Goal: Browse casually

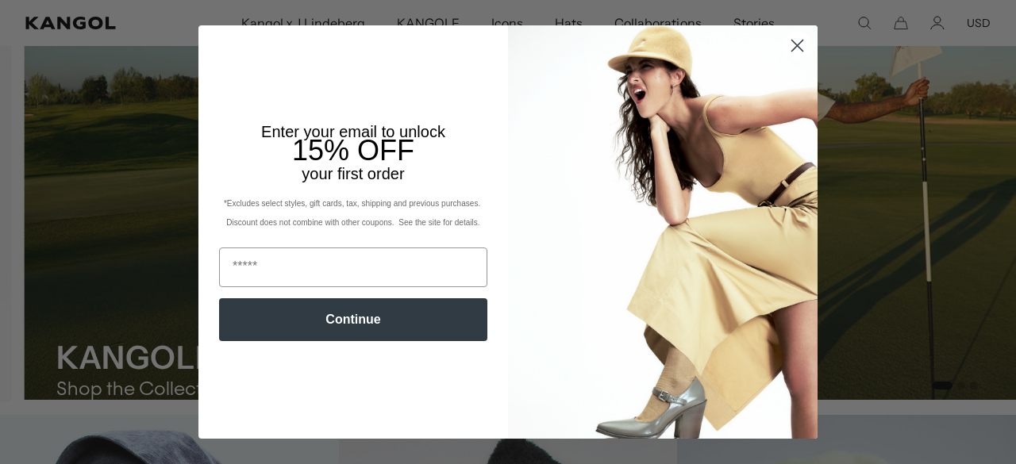
click at [792, 50] on circle "Close dialog" at bounding box center [797, 46] width 26 height 26
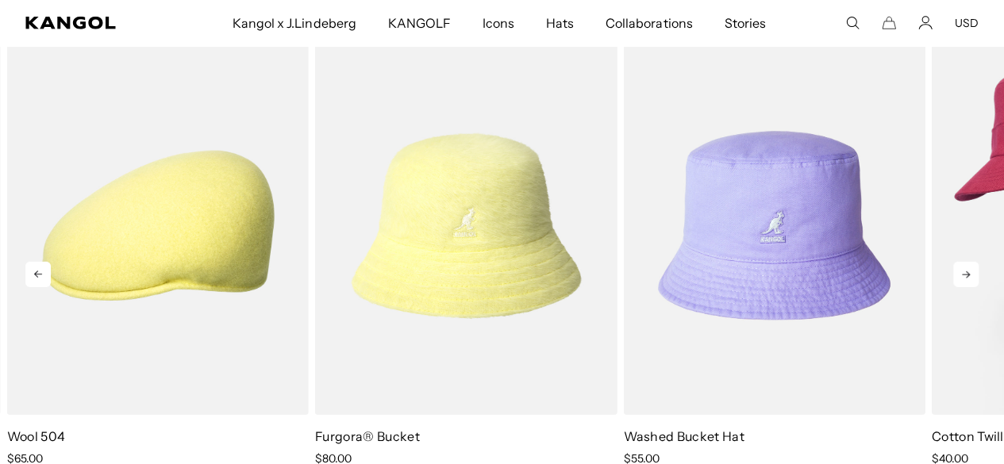
scroll to position [0, 327]
click at [967, 277] on icon at bounding box center [966, 275] width 8 height 7
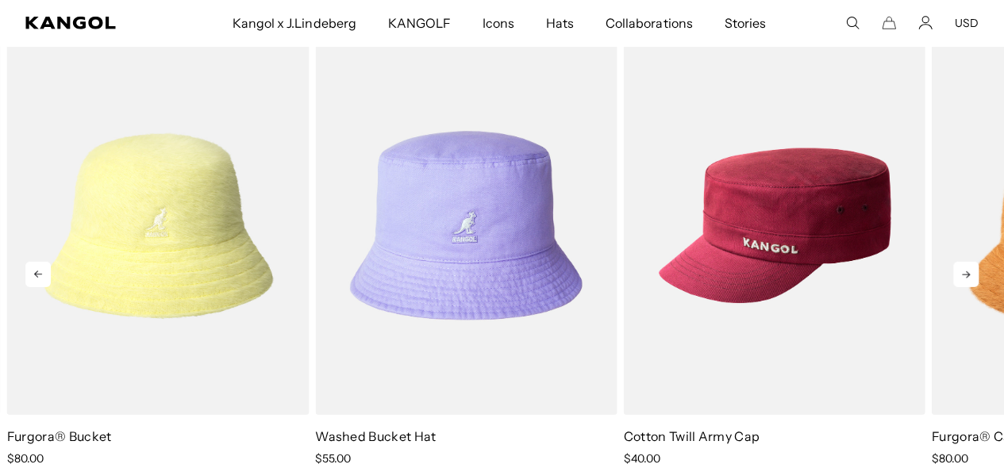
click at [969, 282] on icon at bounding box center [966, 274] width 25 height 25
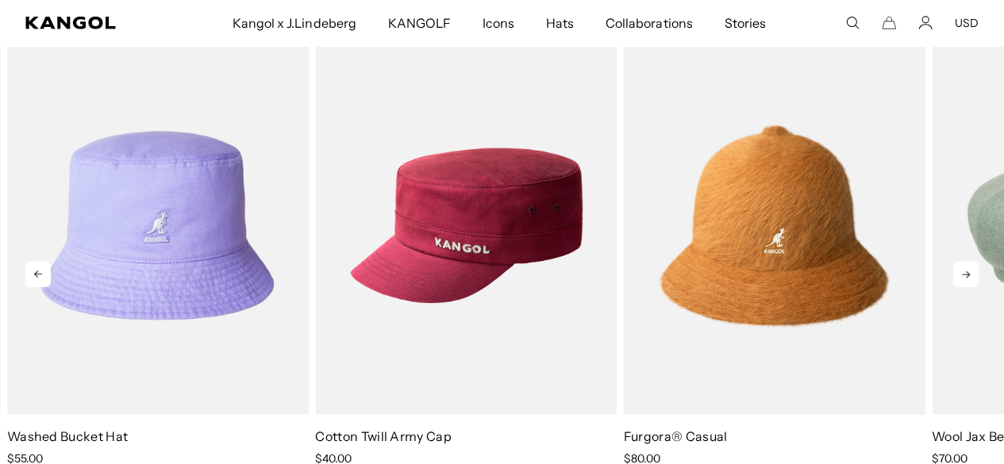
scroll to position [0, 0]
click at [969, 282] on icon at bounding box center [966, 274] width 25 height 25
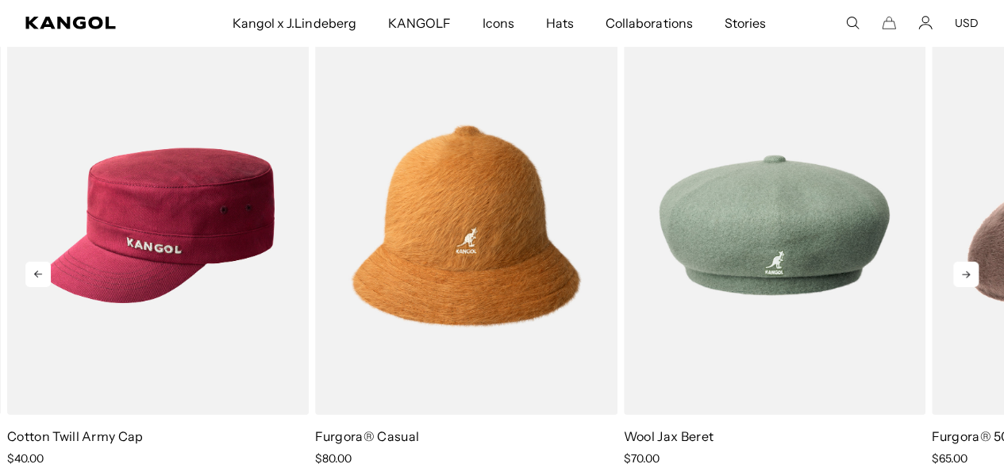
click at [969, 282] on icon at bounding box center [966, 274] width 25 height 25
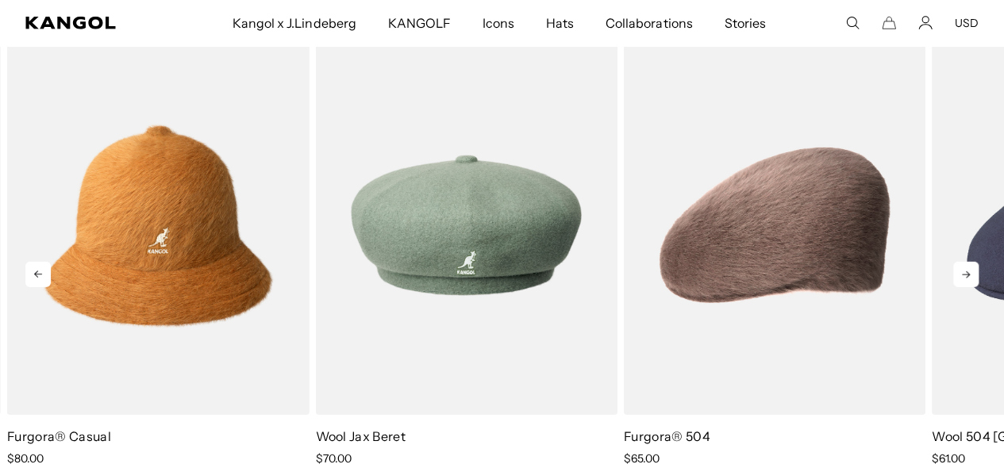
click at [969, 282] on icon at bounding box center [966, 274] width 25 height 25
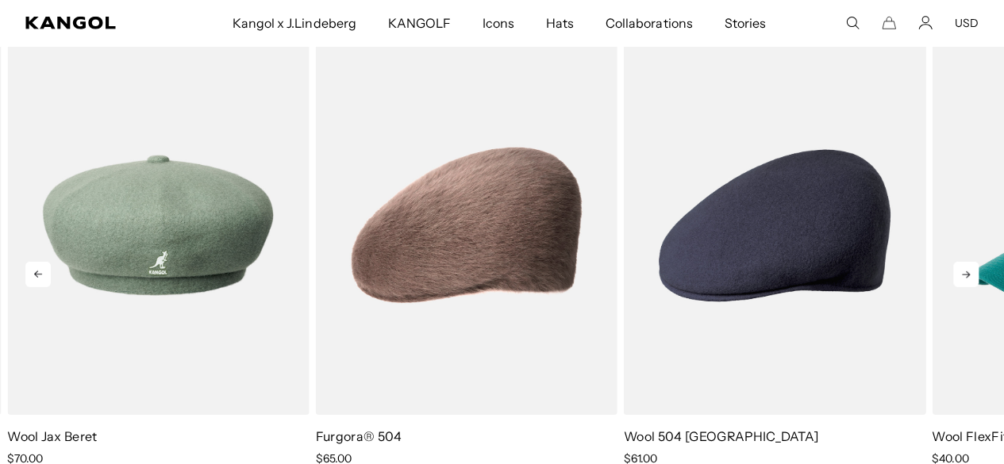
click at [969, 282] on icon at bounding box center [966, 274] width 25 height 25
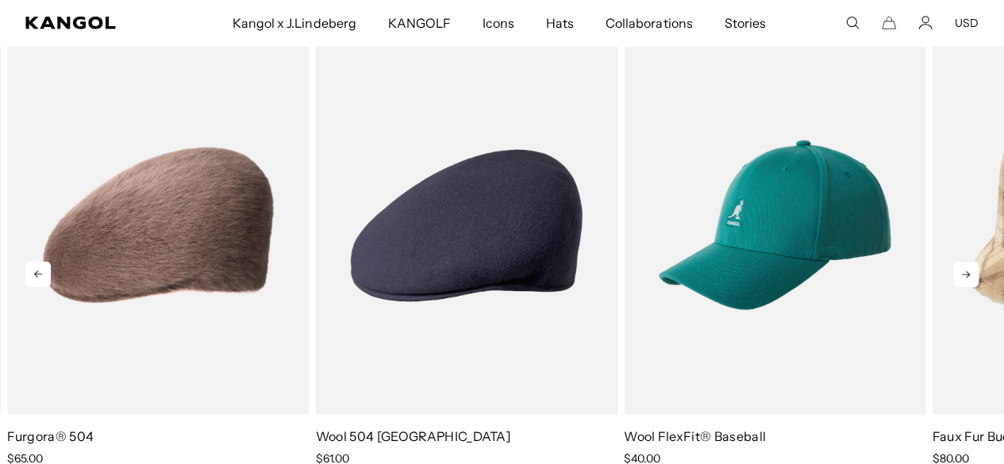
scroll to position [0, 327]
click at [969, 282] on icon at bounding box center [966, 274] width 25 height 25
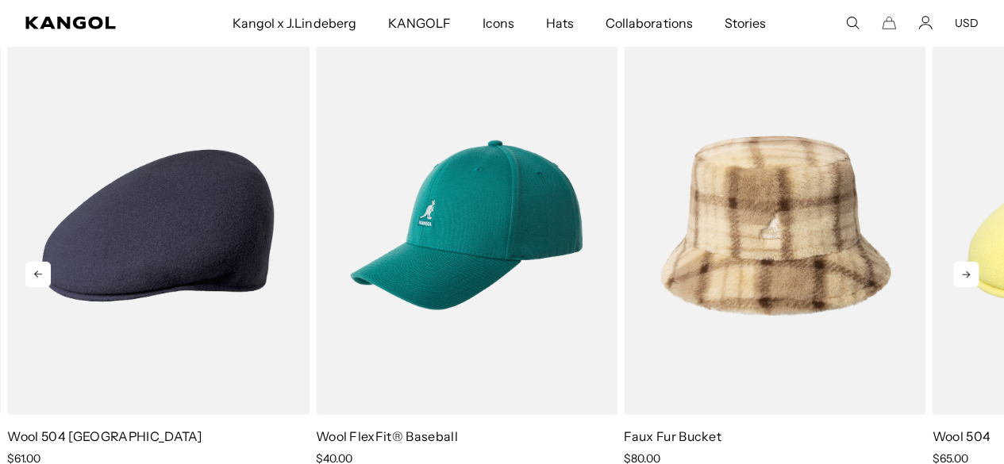
click at [969, 282] on icon at bounding box center [966, 274] width 25 height 25
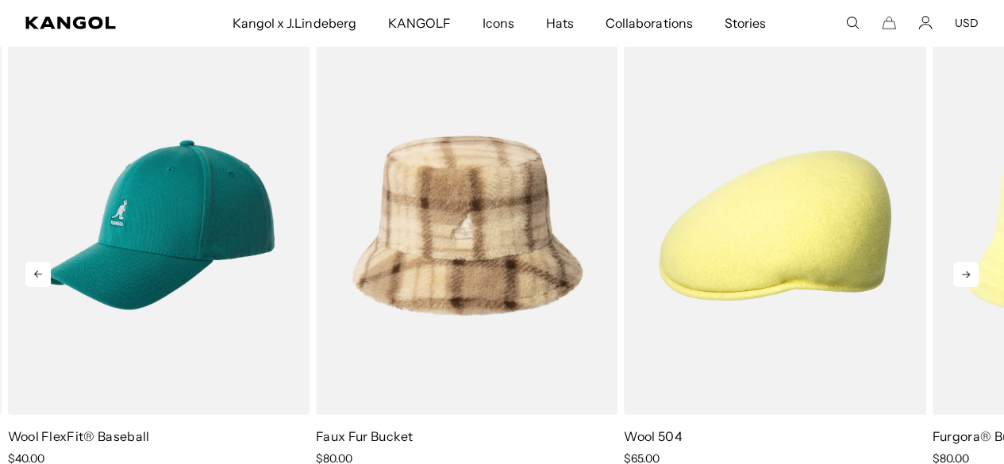
click at [969, 282] on icon at bounding box center [966, 274] width 25 height 25
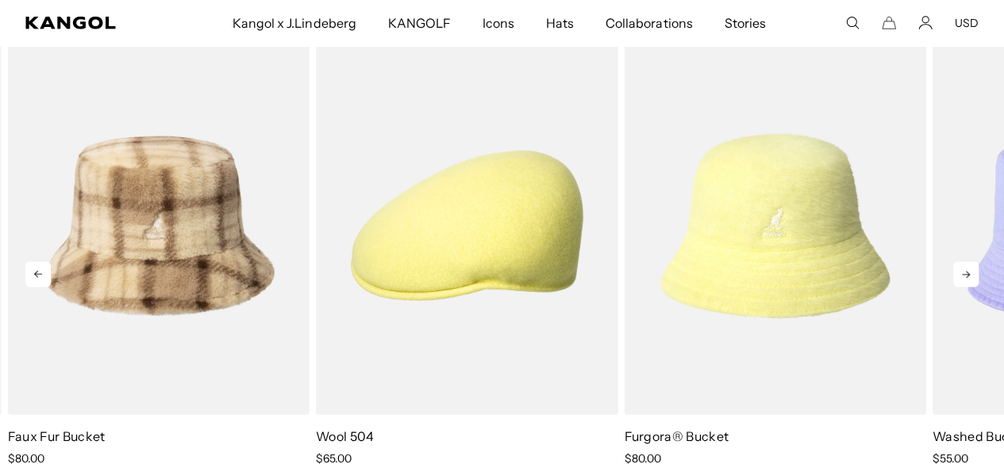
scroll to position [0, 0]
click at [969, 282] on icon at bounding box center [966, 274] width 25 height 25
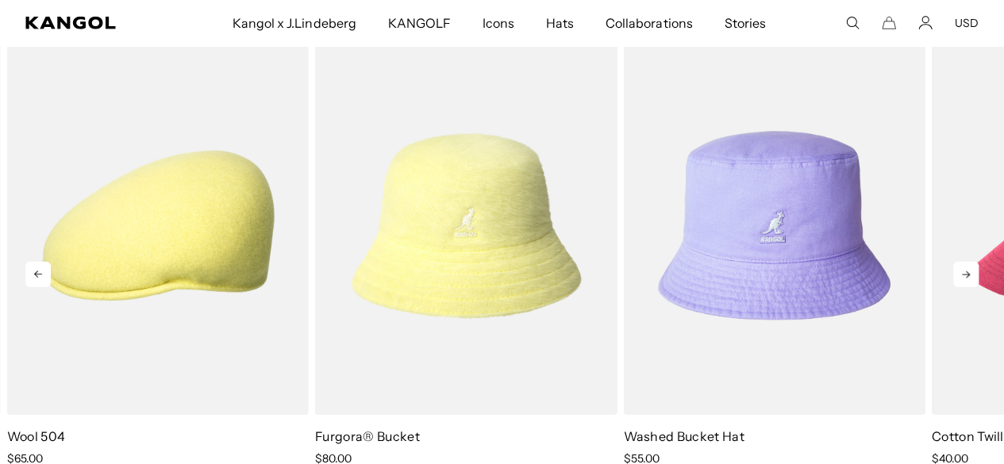
click at [969, 282] on icon at bounding box center [966, 274] width 25 height 25
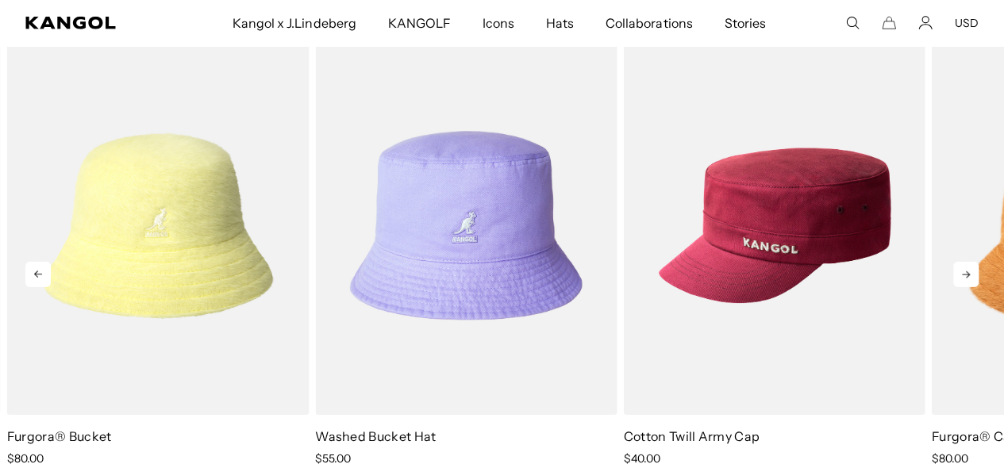
click at [968, 282] on icon at bounding box center [966, 274] width 25 height 25
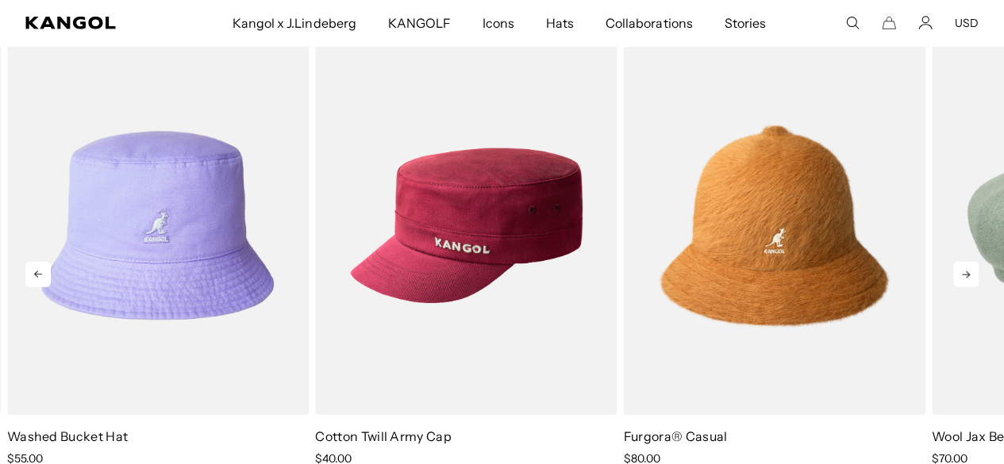
click at [968, 282] on icon at bounding box center [966, 274] width 25 height 25
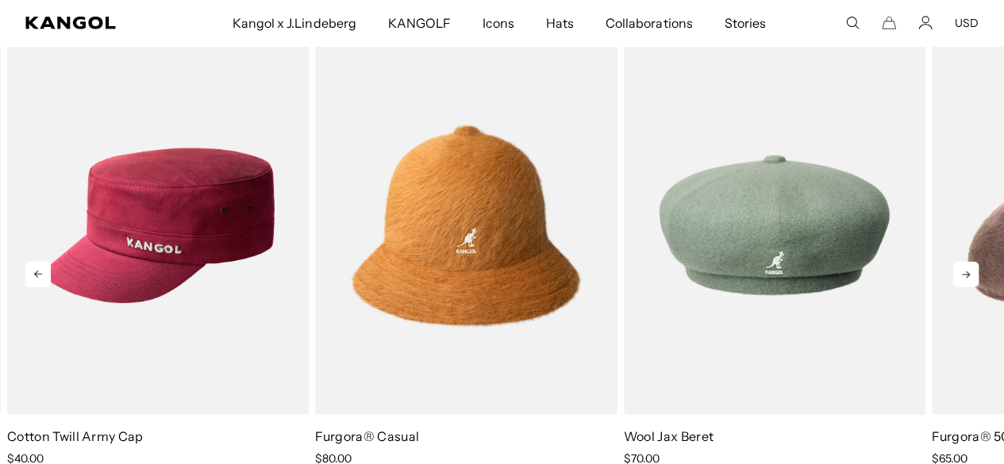
scroll to position [0, 327]
click at [968, 282] on icon at bounding box center [966, 274] width 25 height 25
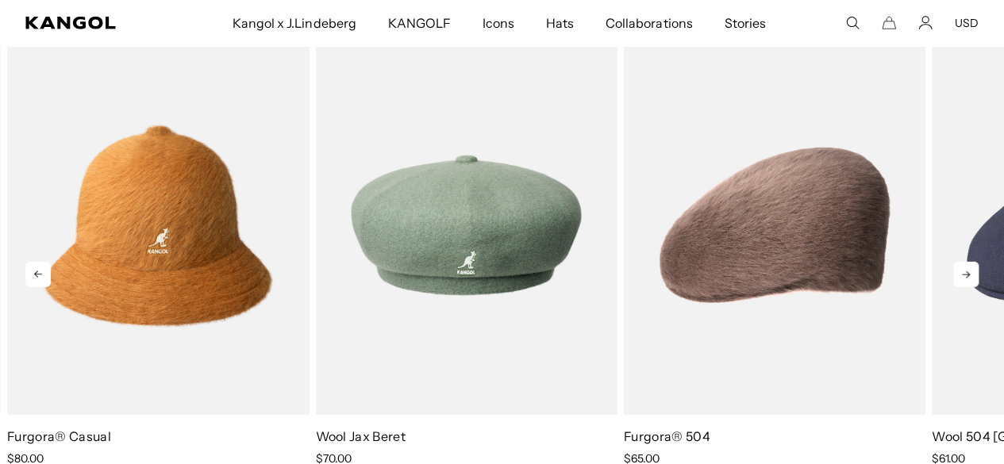
click at [968, 282] on icon at bounding box center [966, 274] width 25 height 25
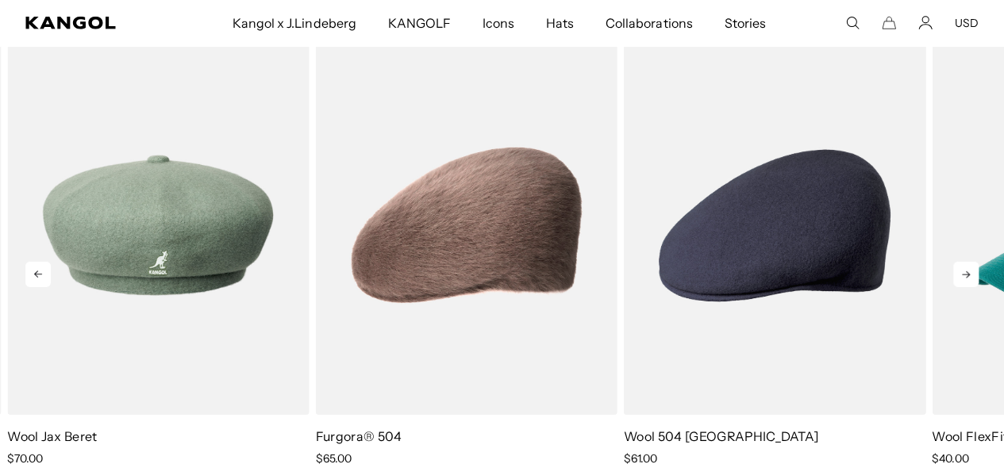
click at [968, 282] on icon at bounding box center [966, 274] width 25 height 25
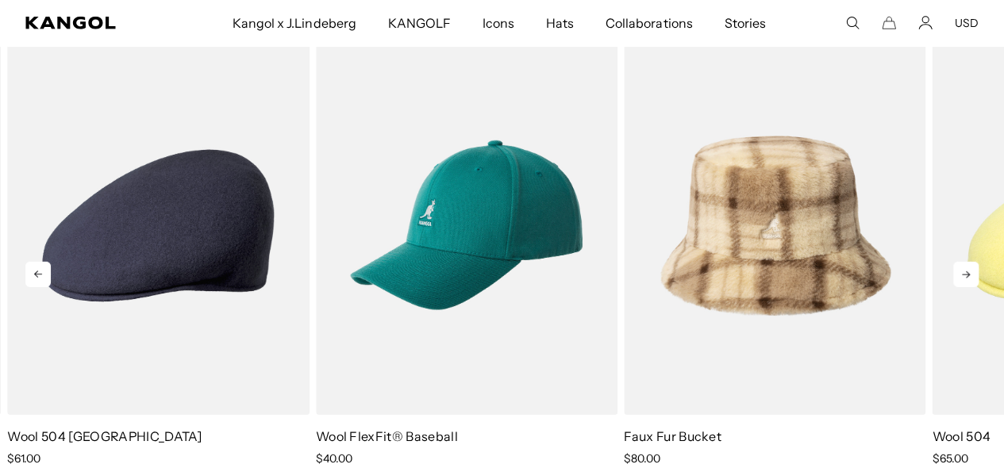
click at [967, 282] on icon at bounding box center [966, 274] width 25 height 25
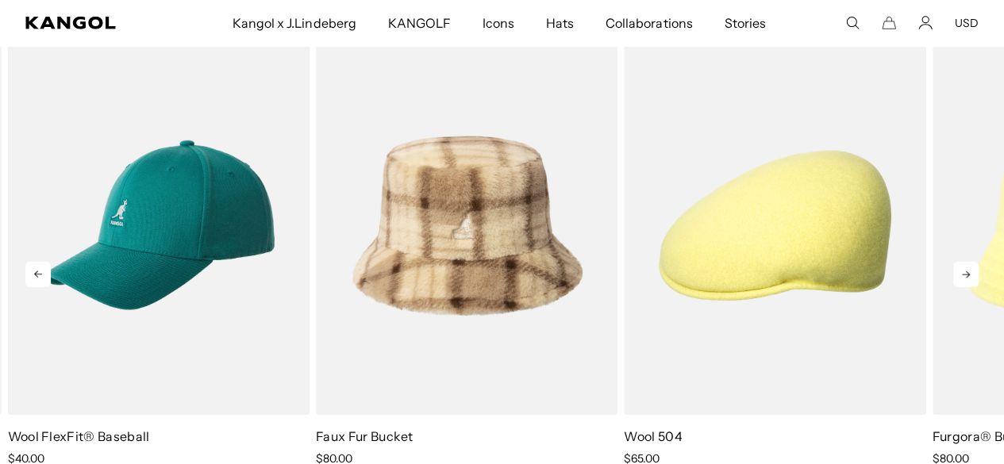
click at [967, 282] on icon at bounding box center [966, 274] width 25 height 25
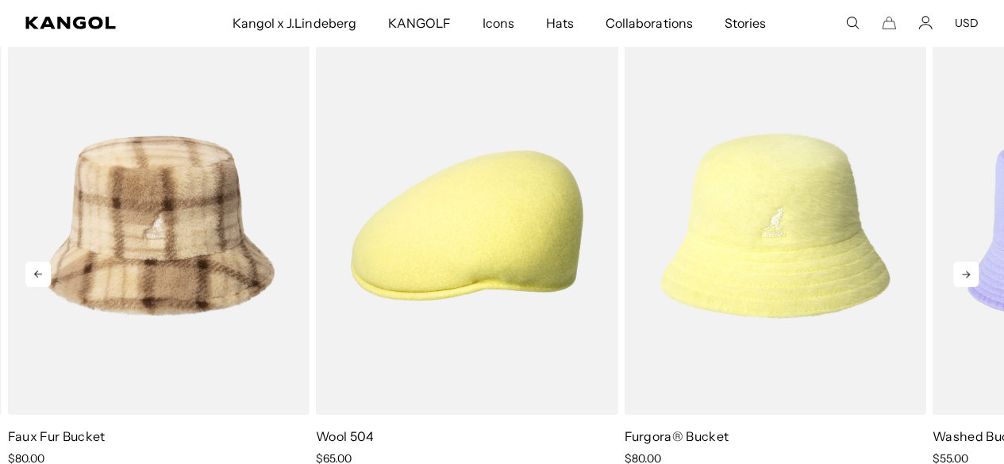
click at [967, 282] on icon at bounding box center [966, 274] width 25 height 25
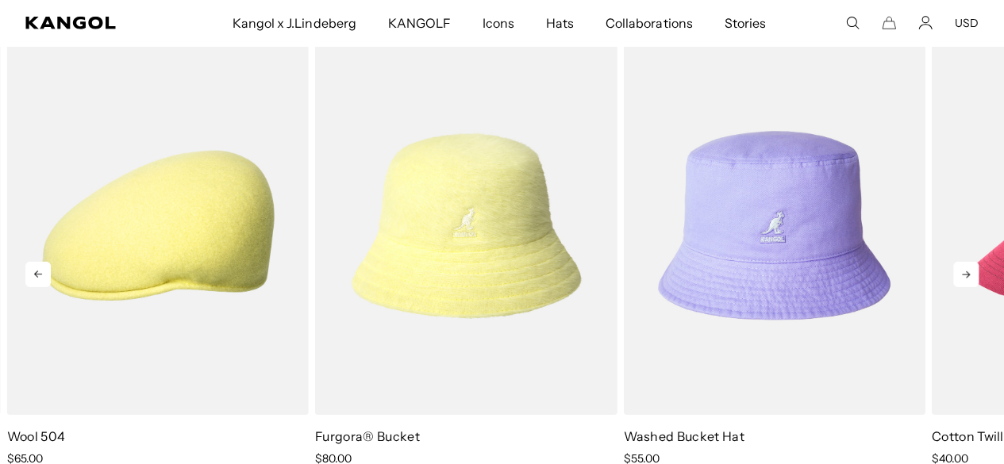
click at [967, 282] on icon at bounding box center [966, 274] width 25 height 25
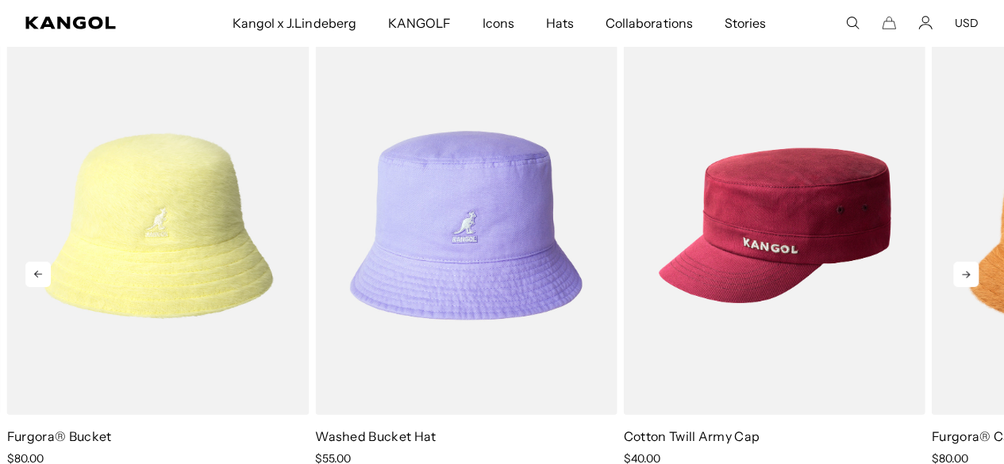
click at [967, 282] on icon at bounding box center [966, 274] width 25 height 25
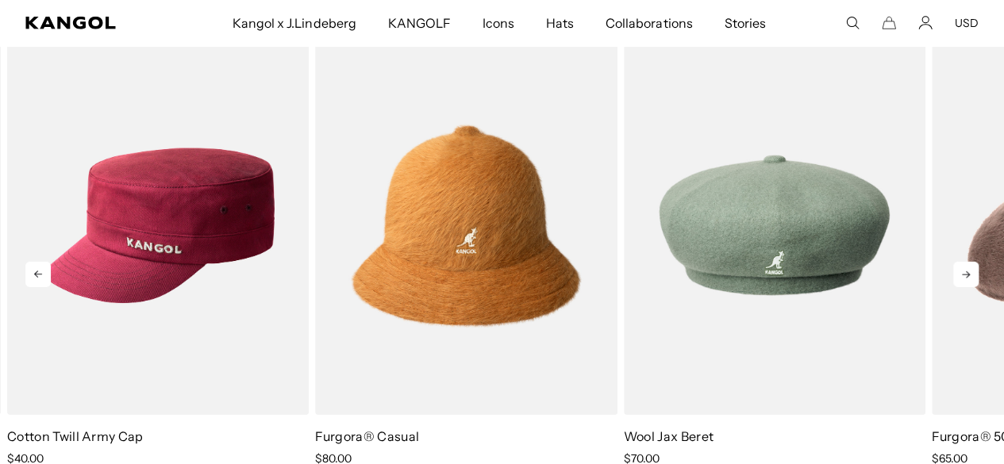
click at [967, 282] on icon at bounding box center [966, 274] width 25 height 25
